Goal: Task Accomplishment & Management: Use online tool/utility

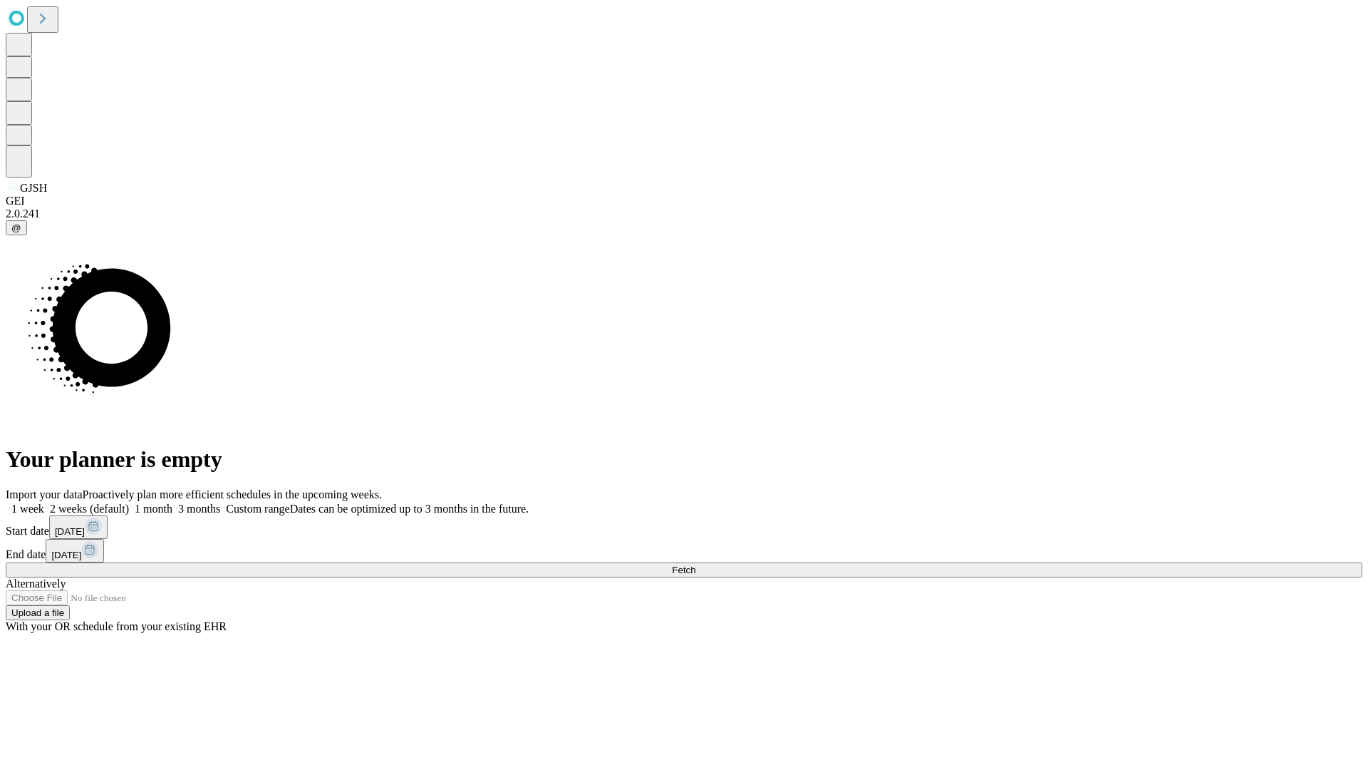
click at [696, 564] on span "Fetch" at bounding box center [684, 569] width 24 height 11
